Goal: Check status: Check status

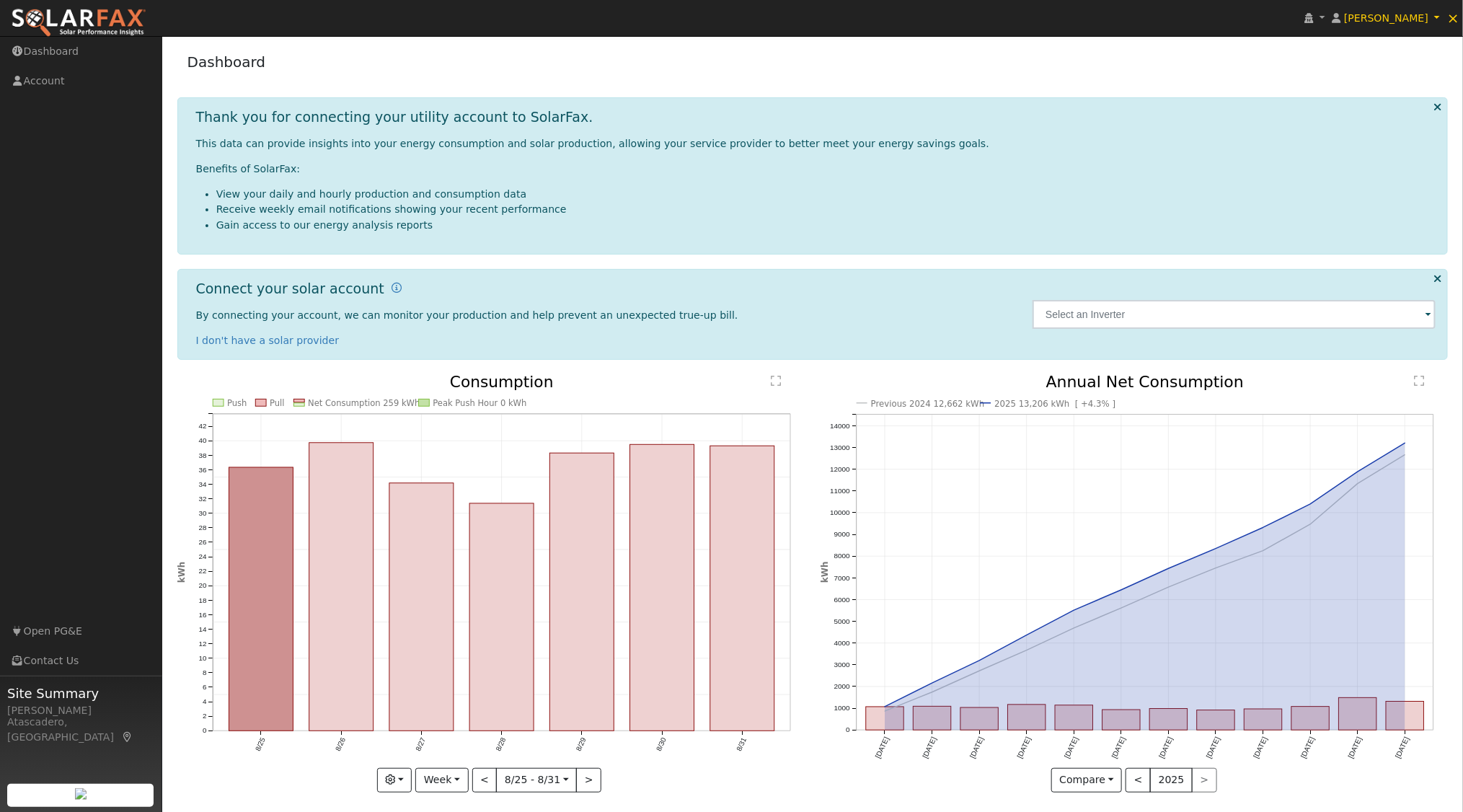
scroll to position [7, 0]
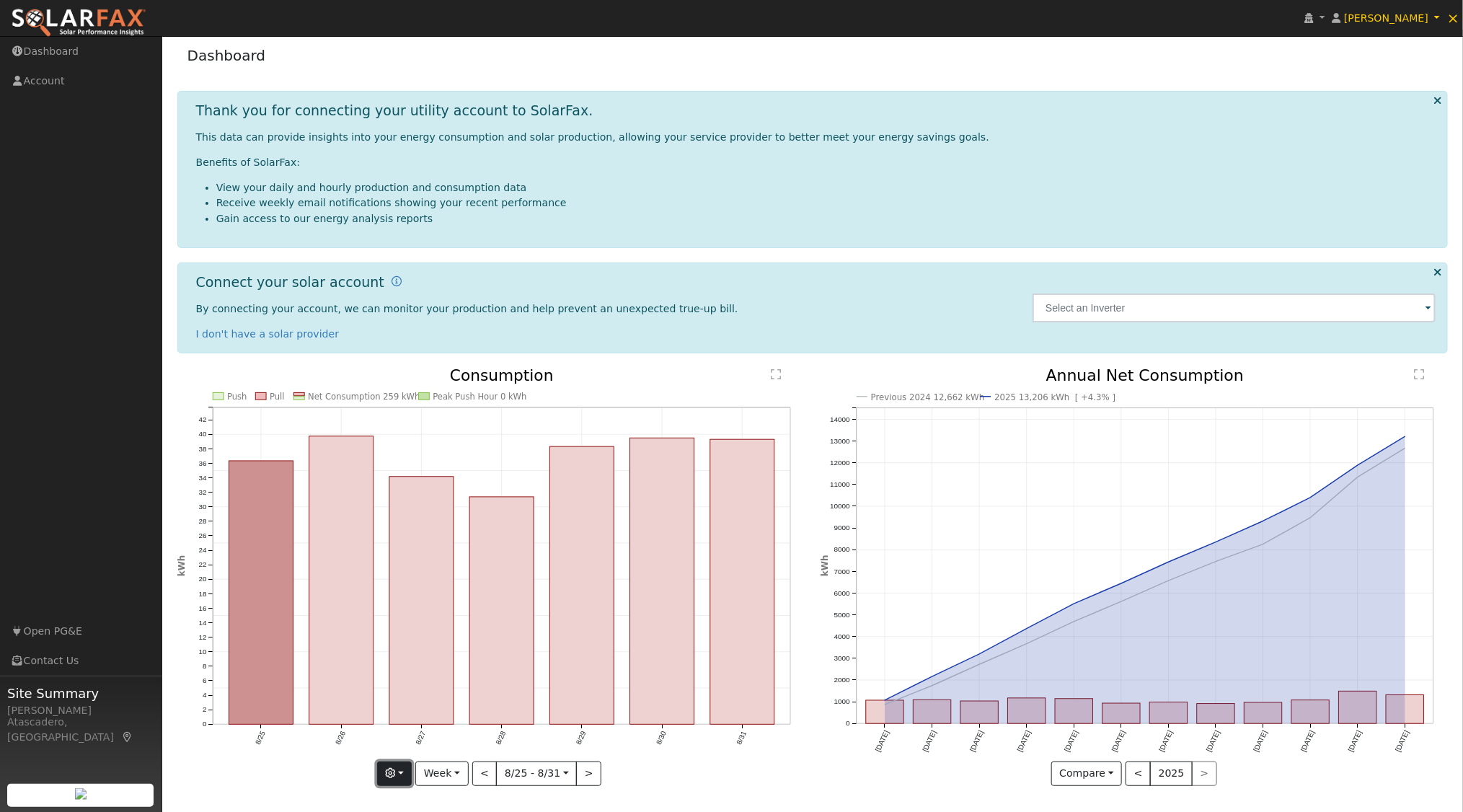
click at [407, 773] on button "button" at bounding box center [395, 774] width 35 height 24
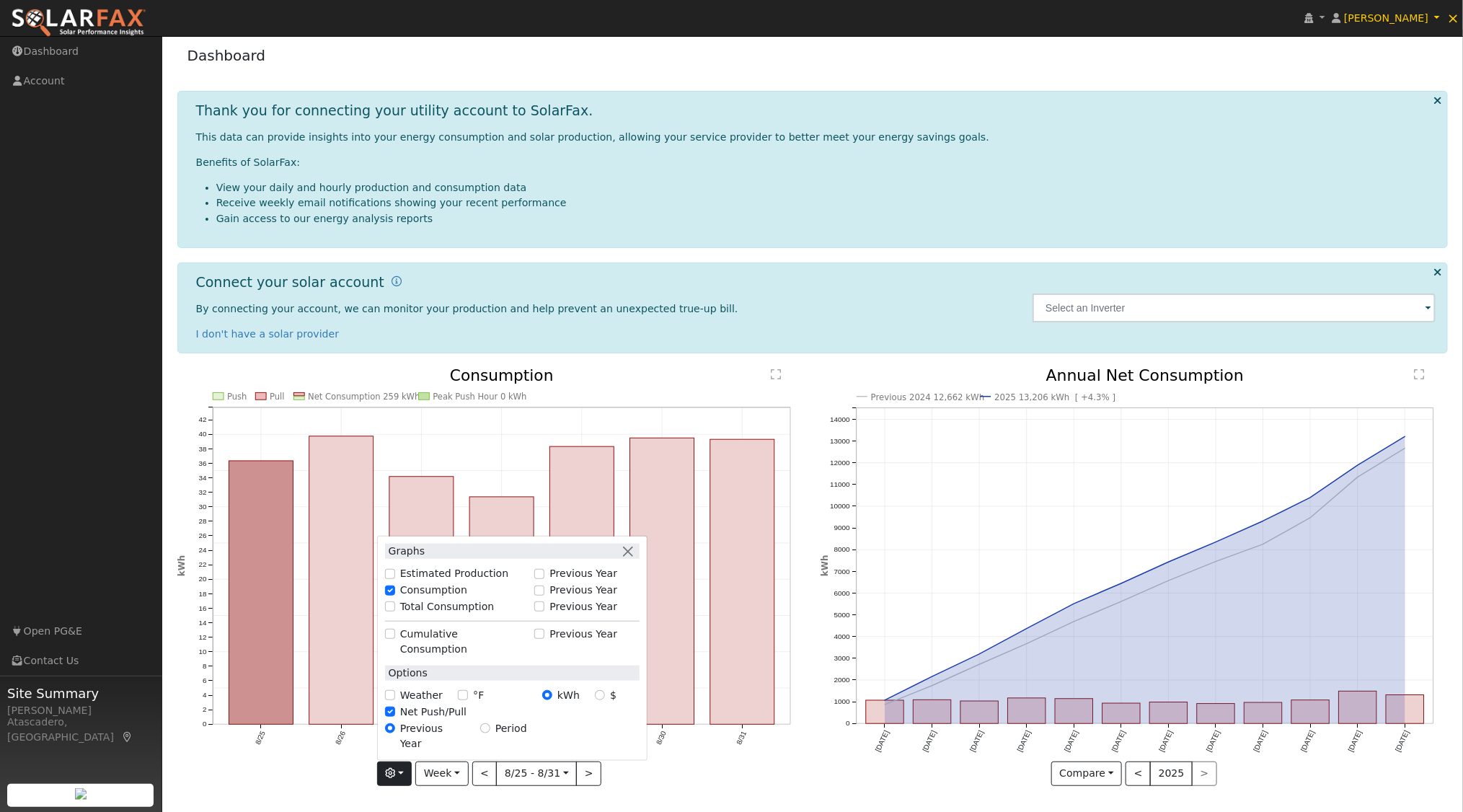
click at [443, 615] on label "Total Consumption" at bounding box center [447, 606] width 95 height 15
click at [395, 612] on input "Total Consumption" at bounding box center [390, 606] width 10 height 10
checkbox input "true"
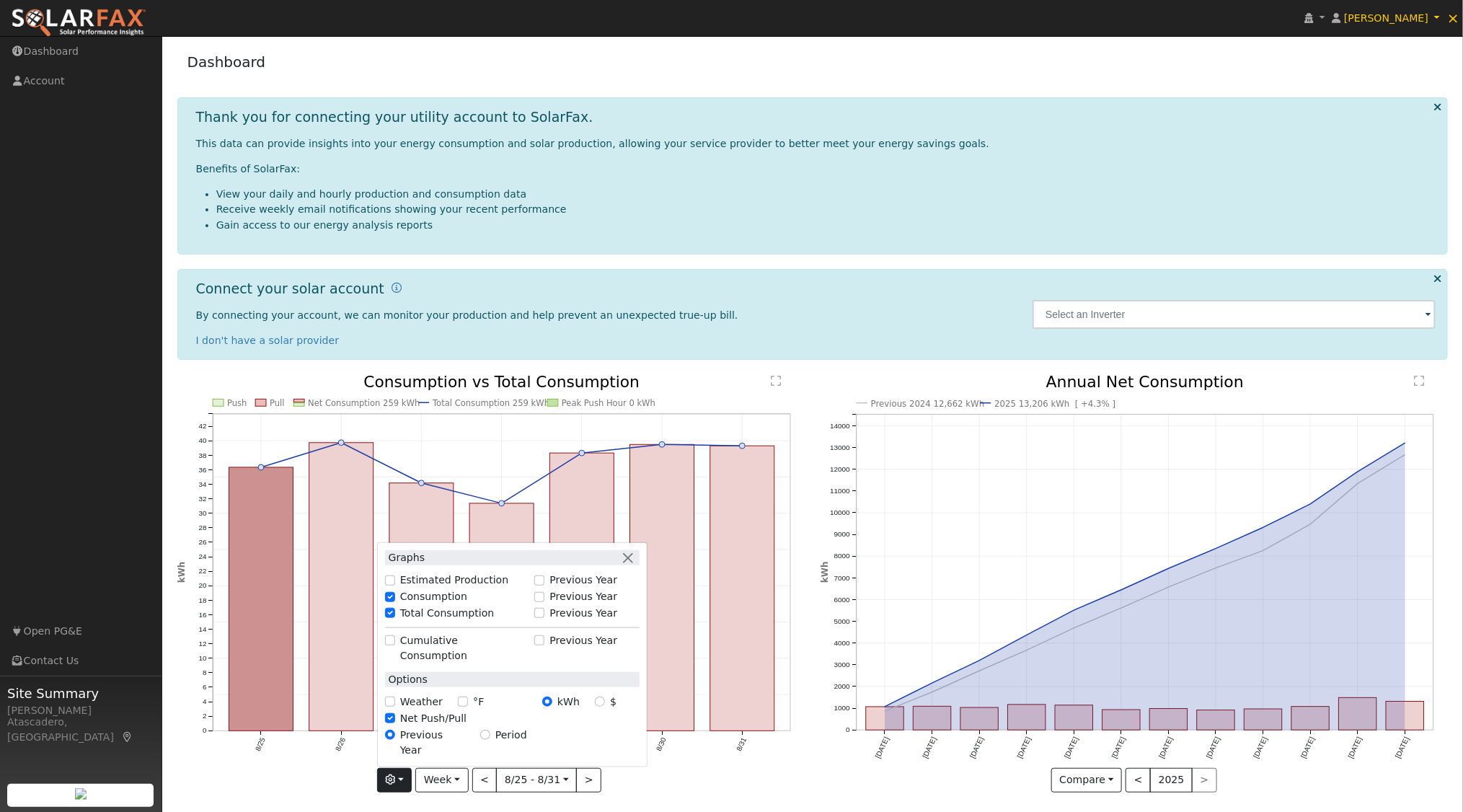
click at [552, 621] on div "Previous Year" at bounding box center [587, 613] width 104 height 15
click at [544, 619] on input "Previous Year" at bounding box center [539, 613] width 10 height 10
checkbox input "true"
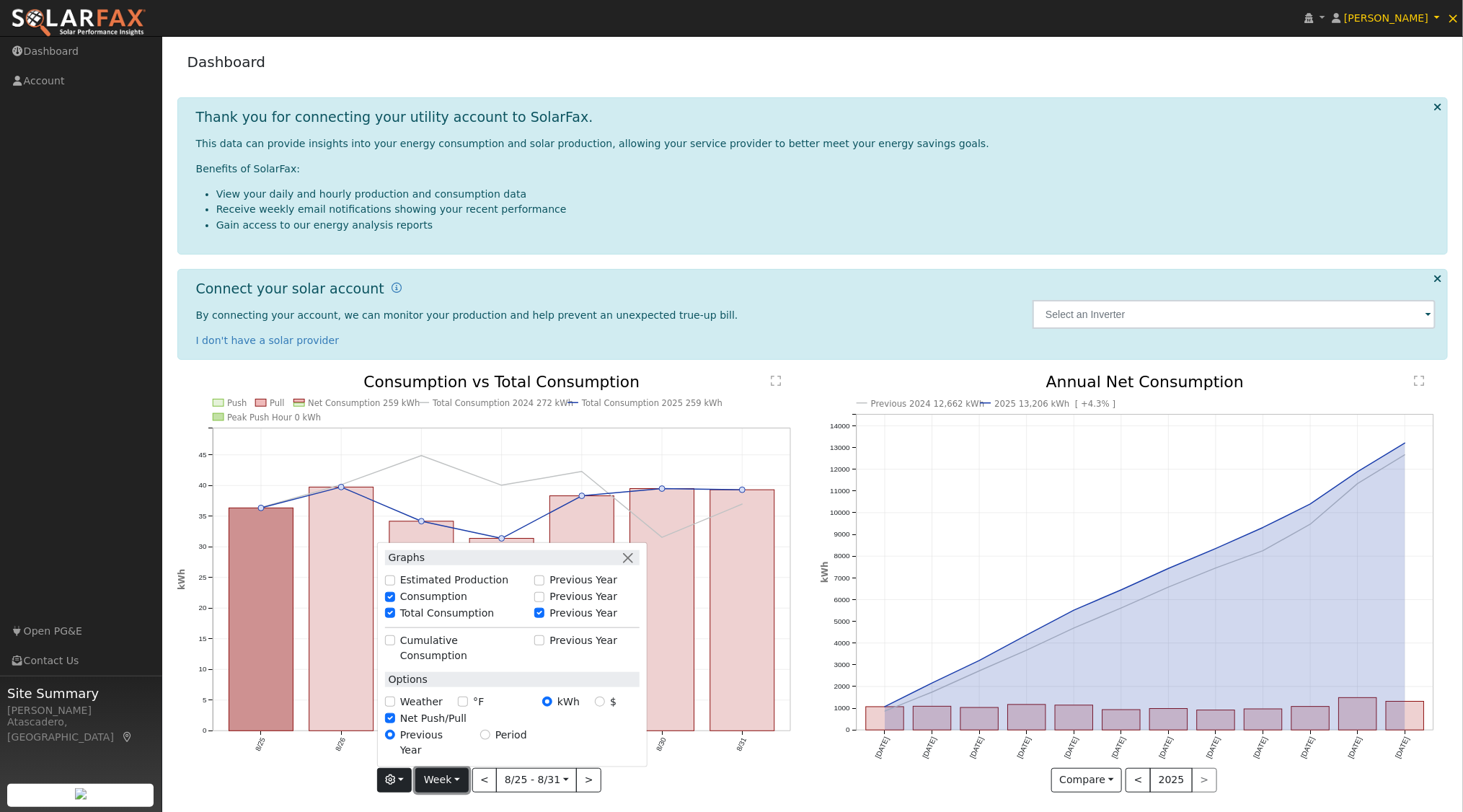
click at [458, 779] on button "Week" at bounding box center [442, 780] width 53 height 24
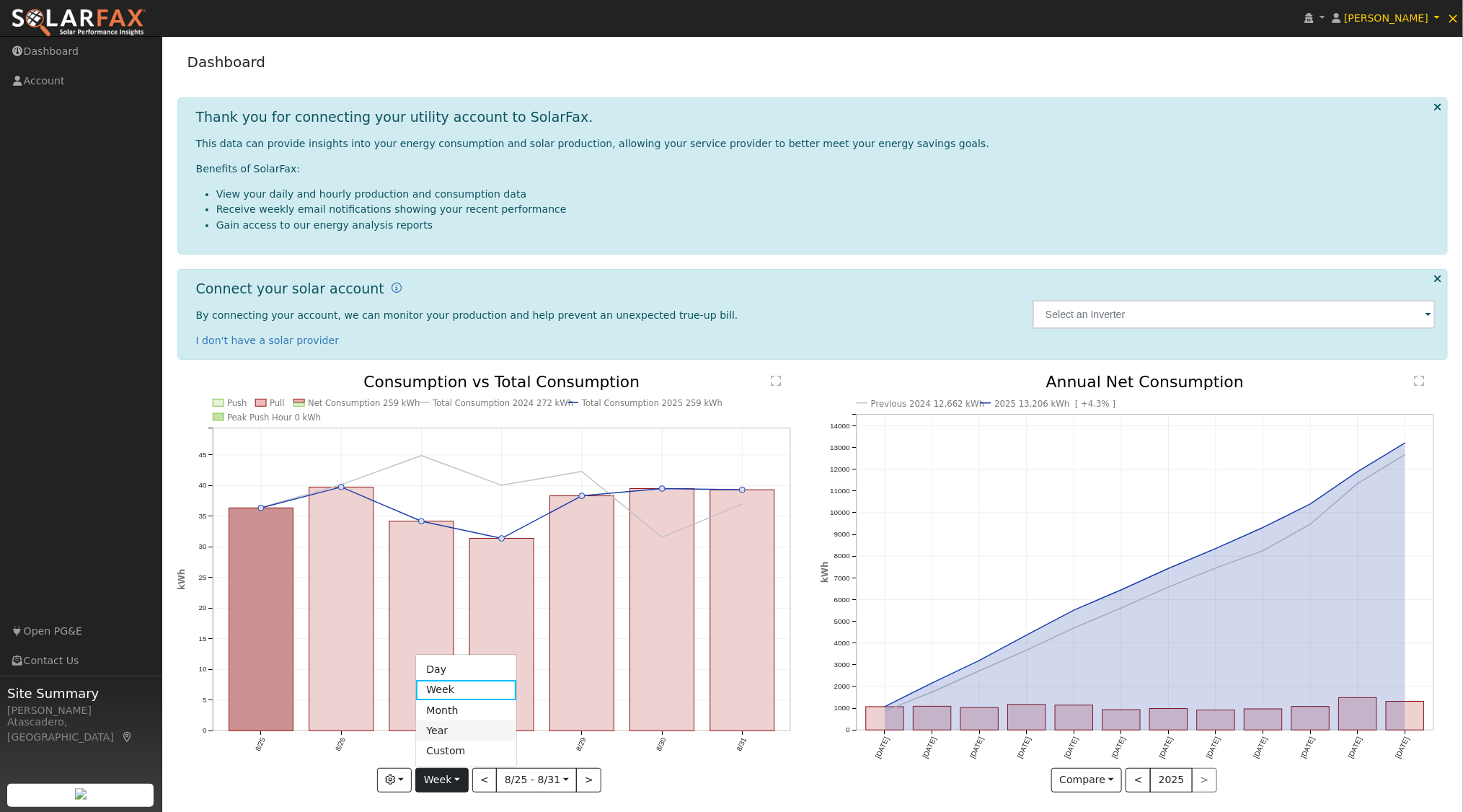
click at [466, 722] on link "Year" at bounding box center [466, 731] width 100 height 20
type input "[DATE]"
